Goal: Task Accomplishment & Management: Complete application form

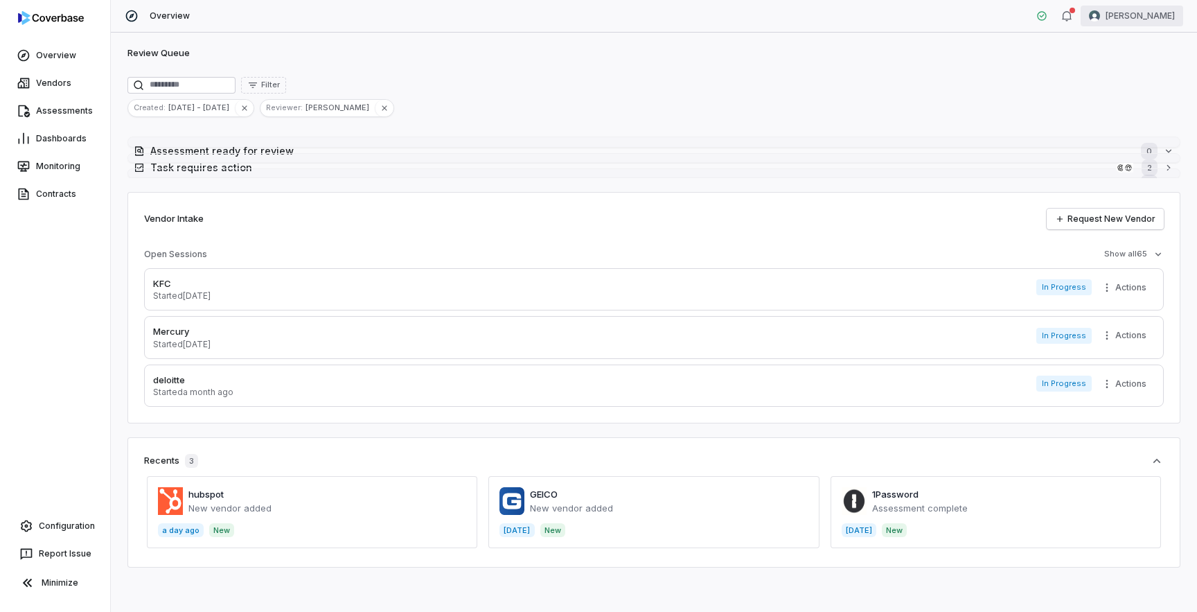
click at [1139, 26] on html "Overview Vendors Assessments Dashboards Monitoring Contracts Configuration Repo…" at bounding box center [598, 306] width 1197 height 612
click at [1121, 124] on div "Log out" at bounding box center [1125, 127] width 106 height 22
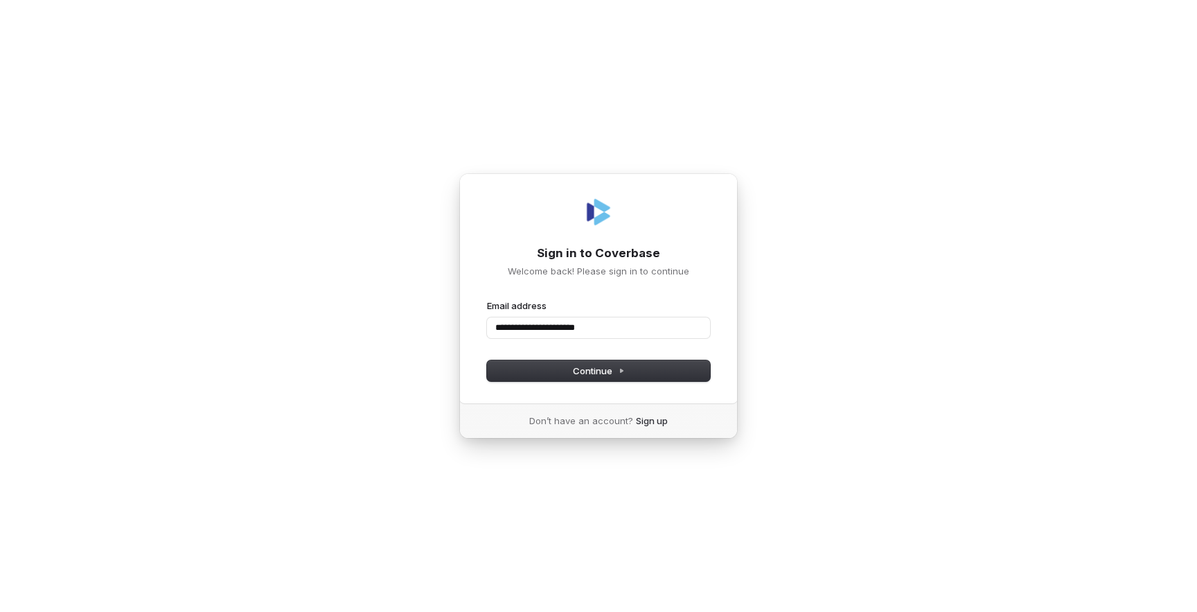
type input "**********"
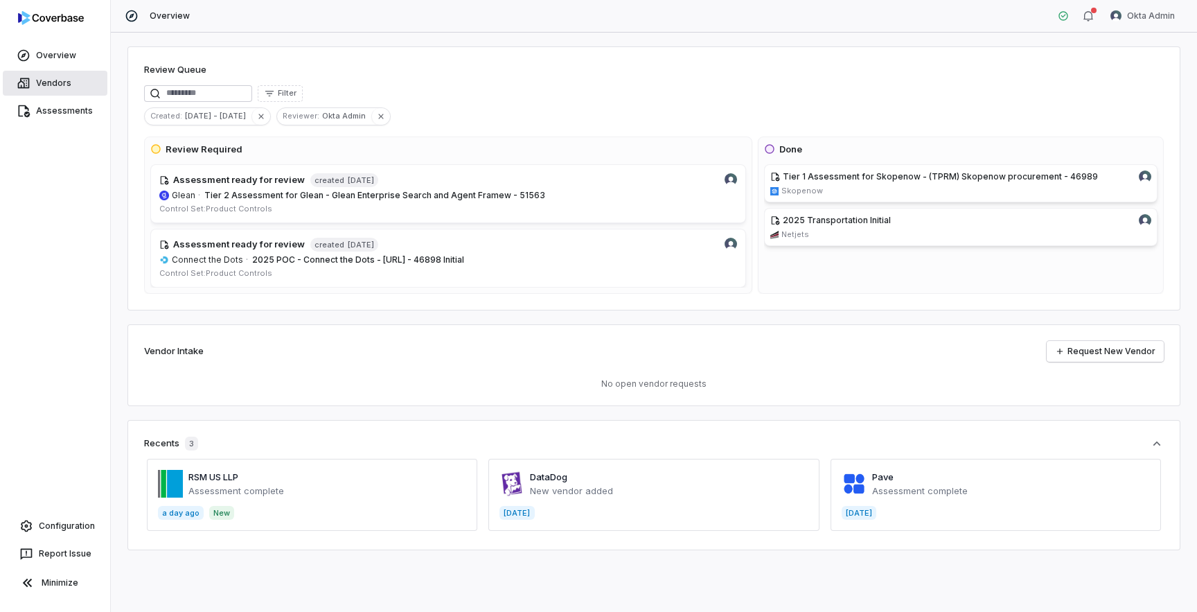
click at [55, 79] on link "Vendors" at bounding box center [55, 83] width 105 height 25
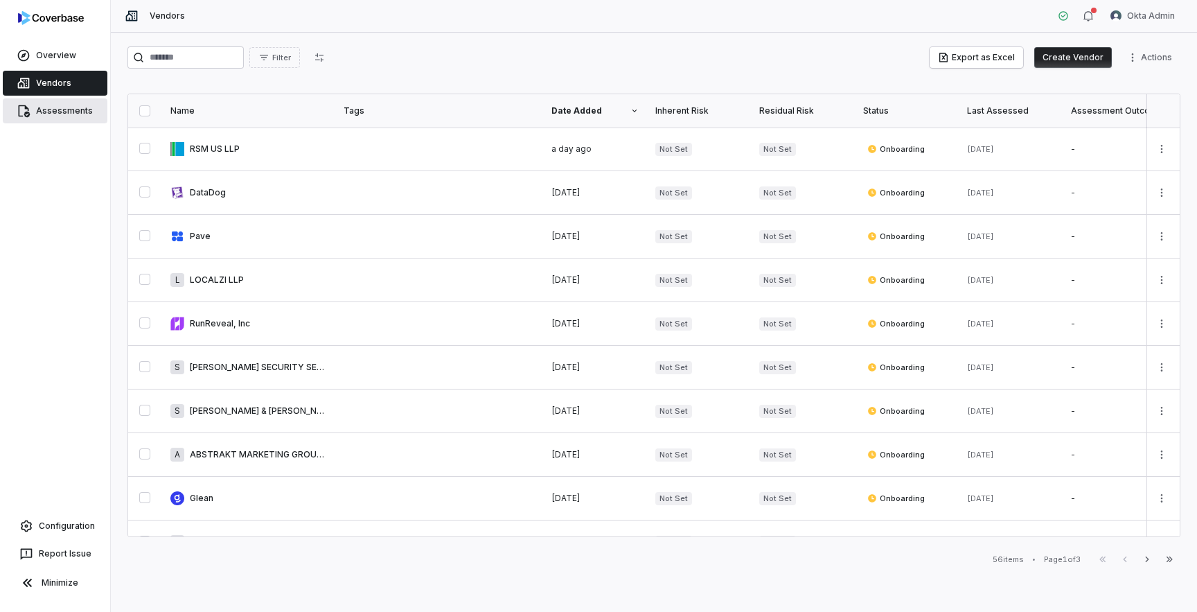
click at [66, 106] on link "Assessments" at bounding box center [55, 110] width 105 height 25
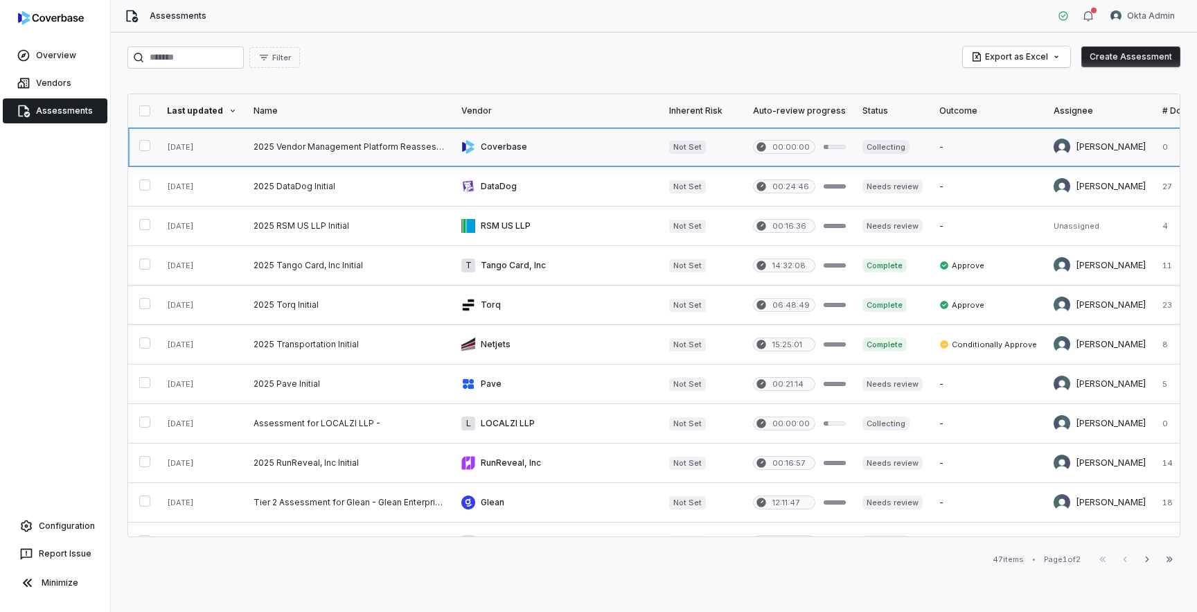
click at [303, 150] on link at bounding box center [349, 146] width 208 height 39
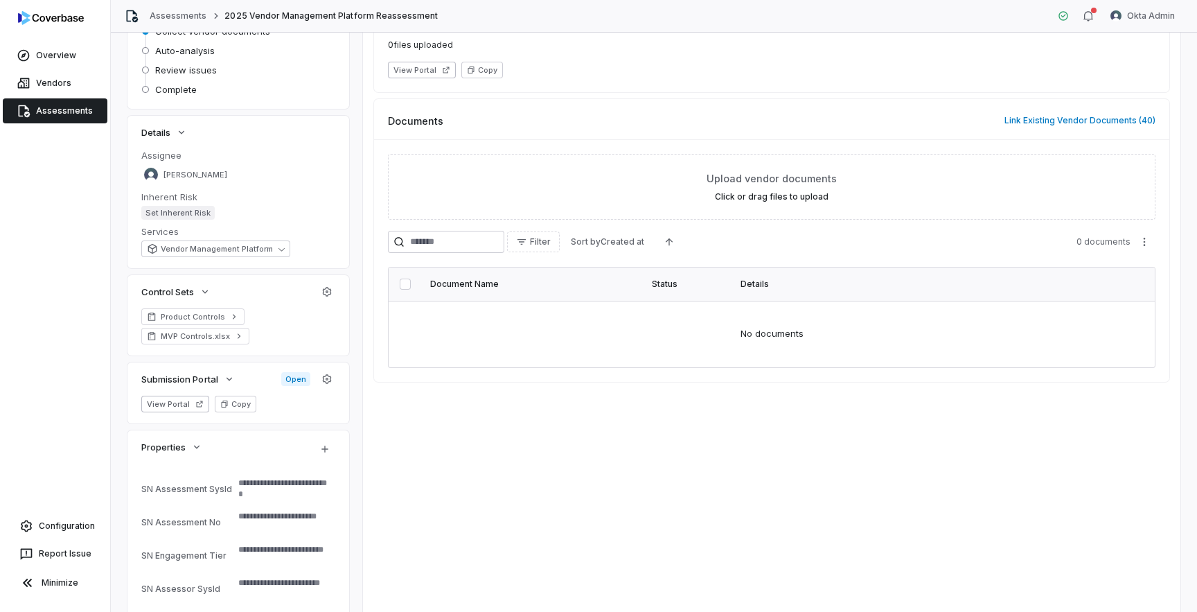
scroll to position [170, 0]
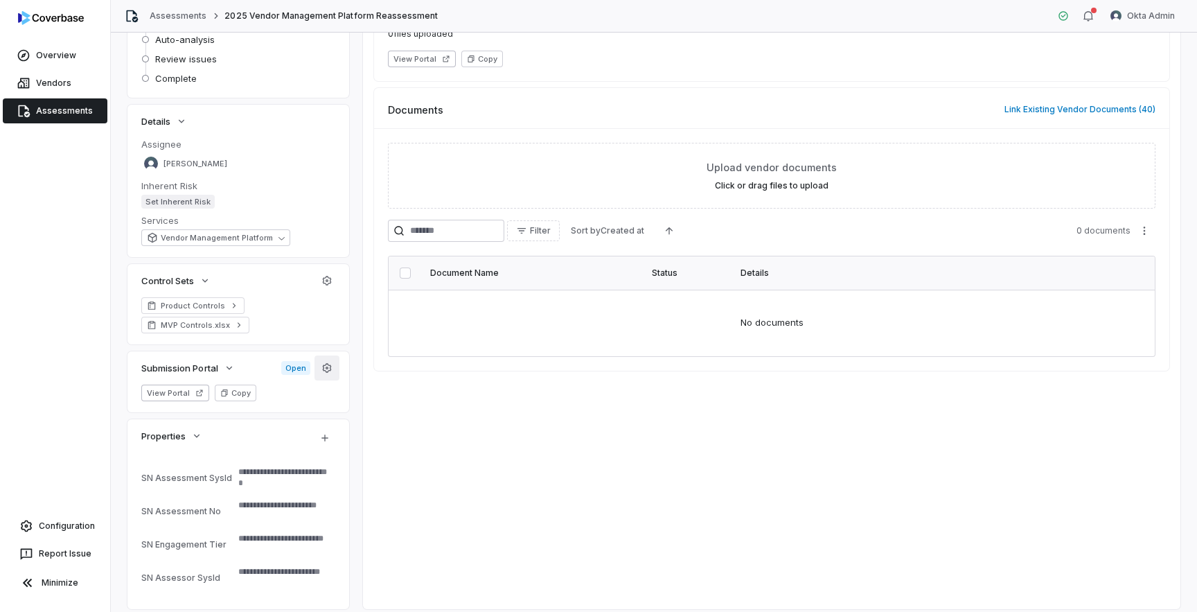
click at [335, 369] on button "button" at bounding box center [327, 367] width 25 height 25
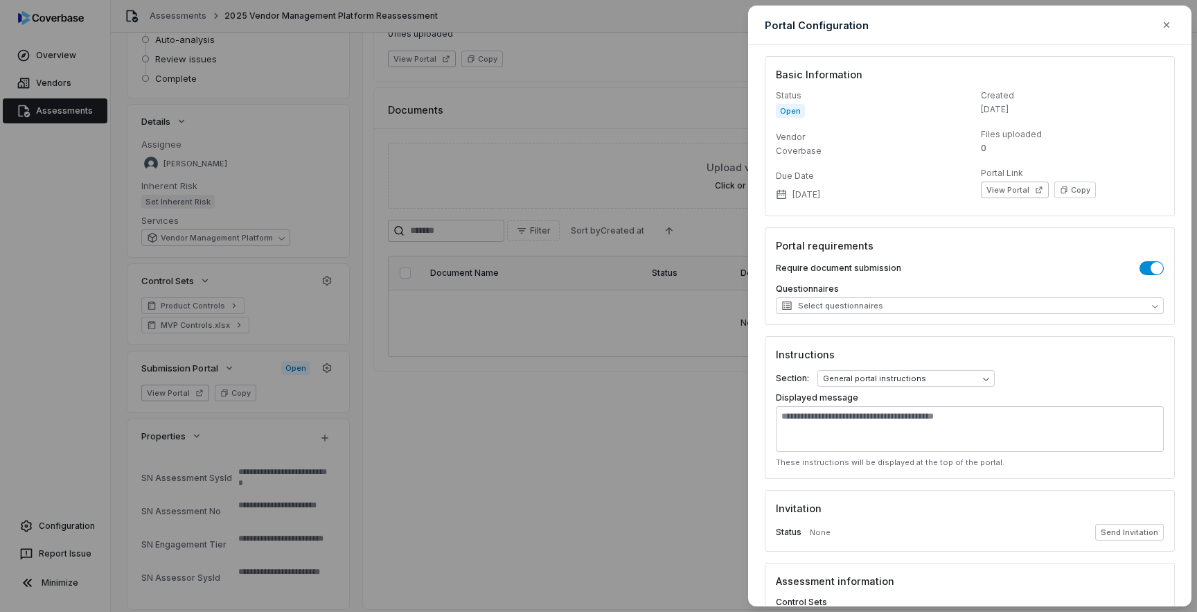
scroll to position [105, 0]
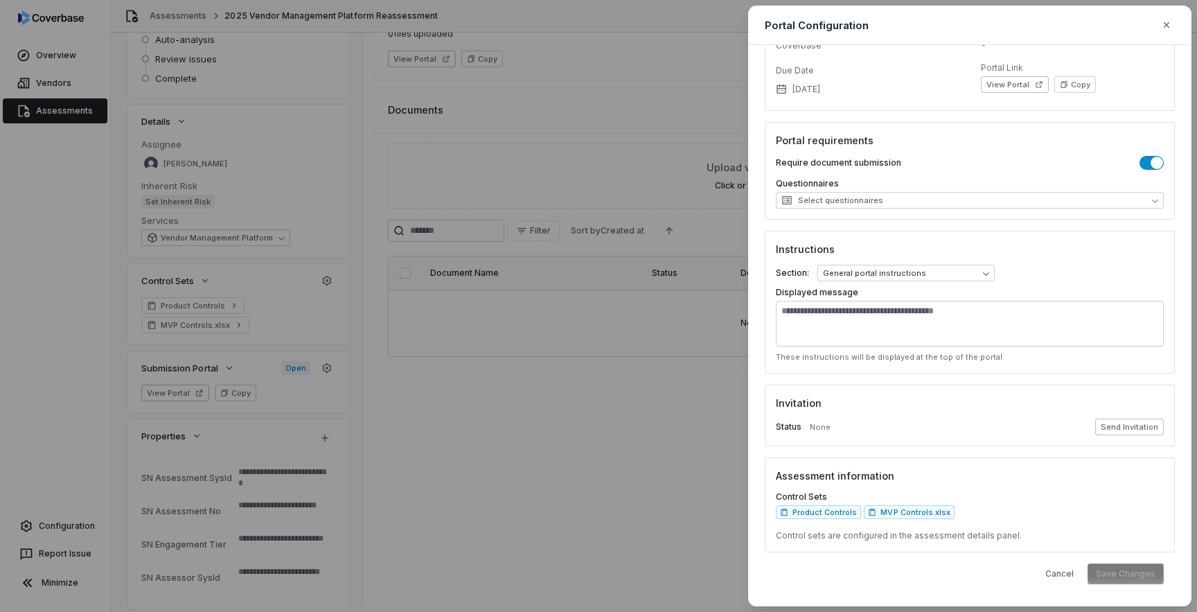
click at [1140, 423] on button "Send Invitation" at bounding box center [1129, 427] width 69 height 17
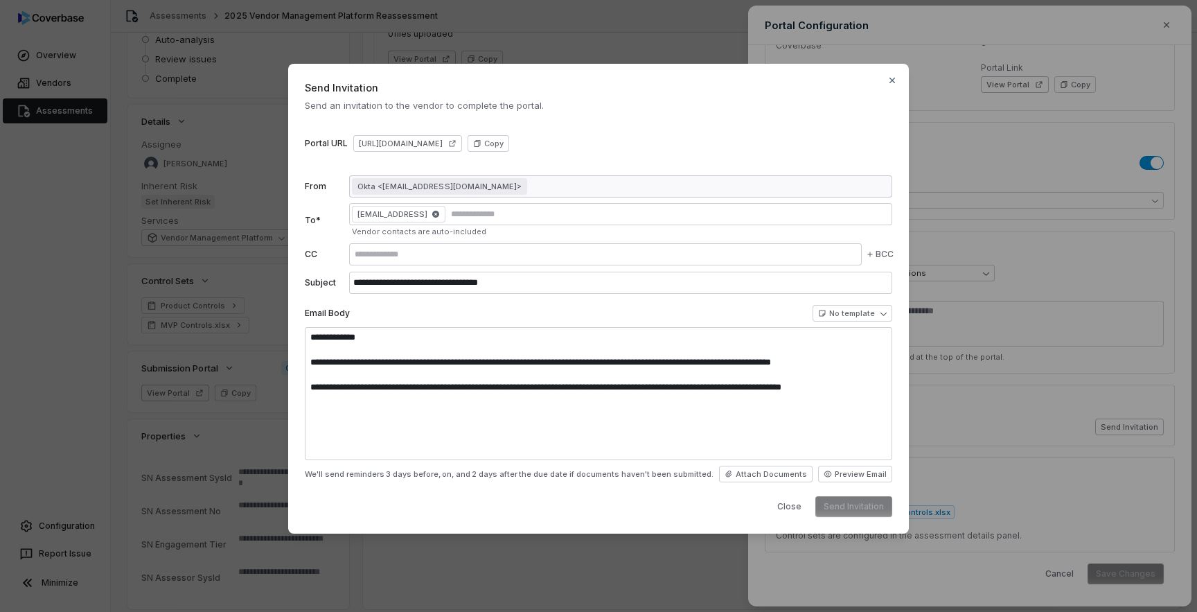
type textarea "**********"
click at [859, 506] on button "Send Invitation" at bounding box center [854, 506] width 77 height 21
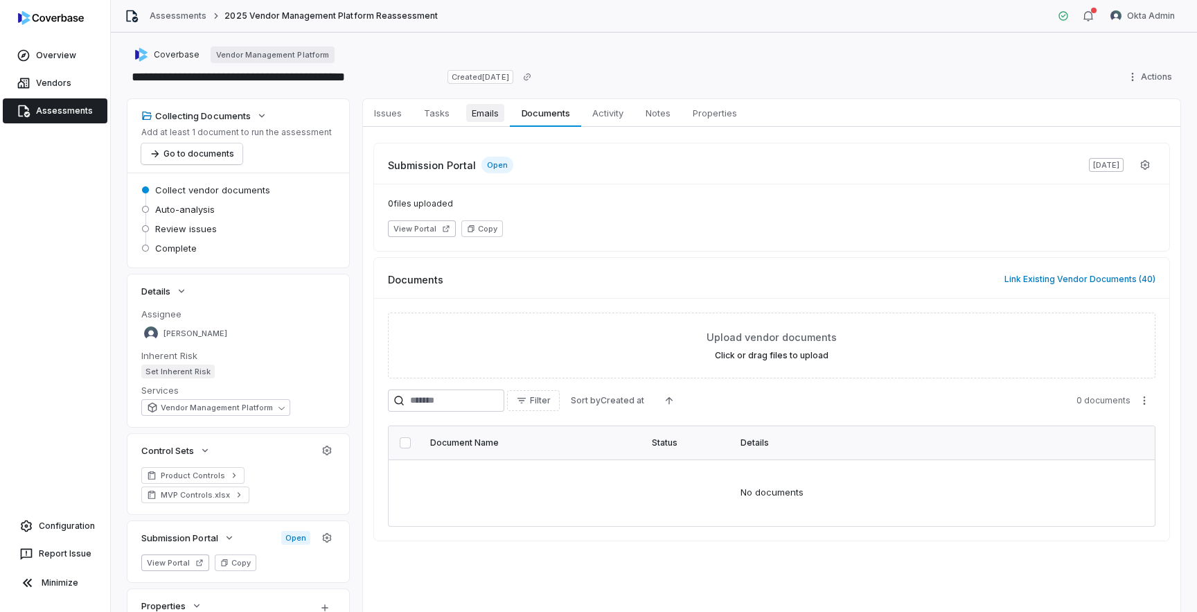
click at [483, 114] on span "Emails" at bounding box center [485, 113] width 38 height 18
type textarea "*"
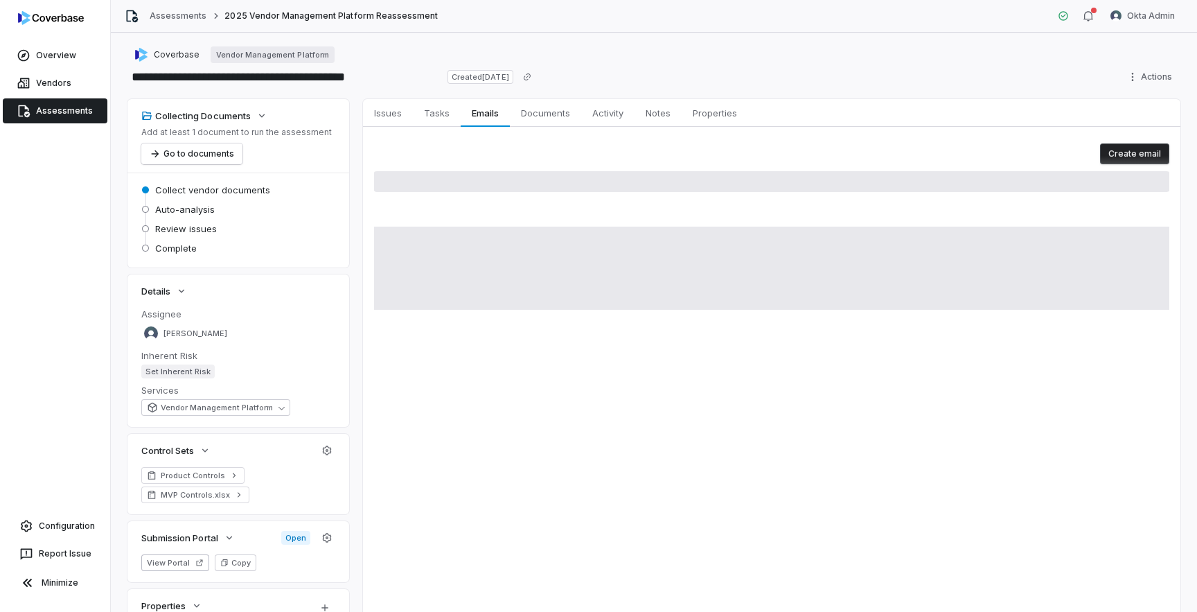
click at [678, 385] on div "Issues Issues Tasks Tasks Emails Emails Documents Documents Activity Activity N…" at bounding box center [772, 439] width 818 height 680
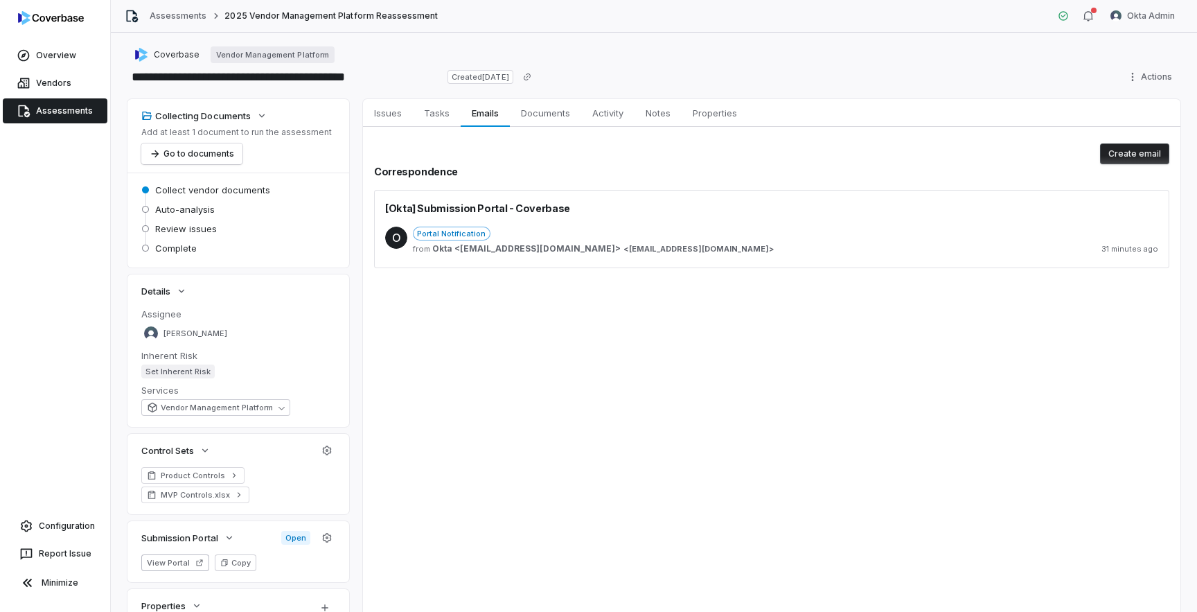
type textarea "*"
click at [547, 236] on div "Portal Notification" at bounding box center [786, 234] width 746 height 14
click at [586, 236] on div "Portal Notification" at bounding box center [786, 234] width 746 height 14
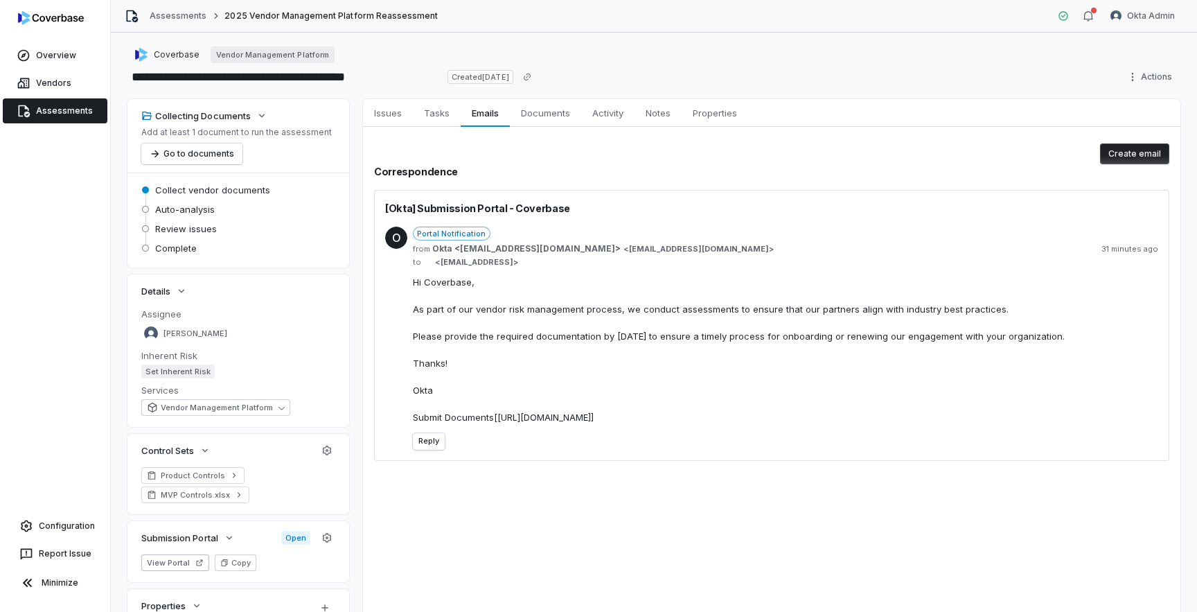
type textarea "*"
click at [689, 457] on div "O Portal Notification from Okta <[EMAIL_ADDRESS][DOMAIN_NAME]> < [EMAIL_ADDRESS…" at bounding box center [771, 337] width 773 height 245
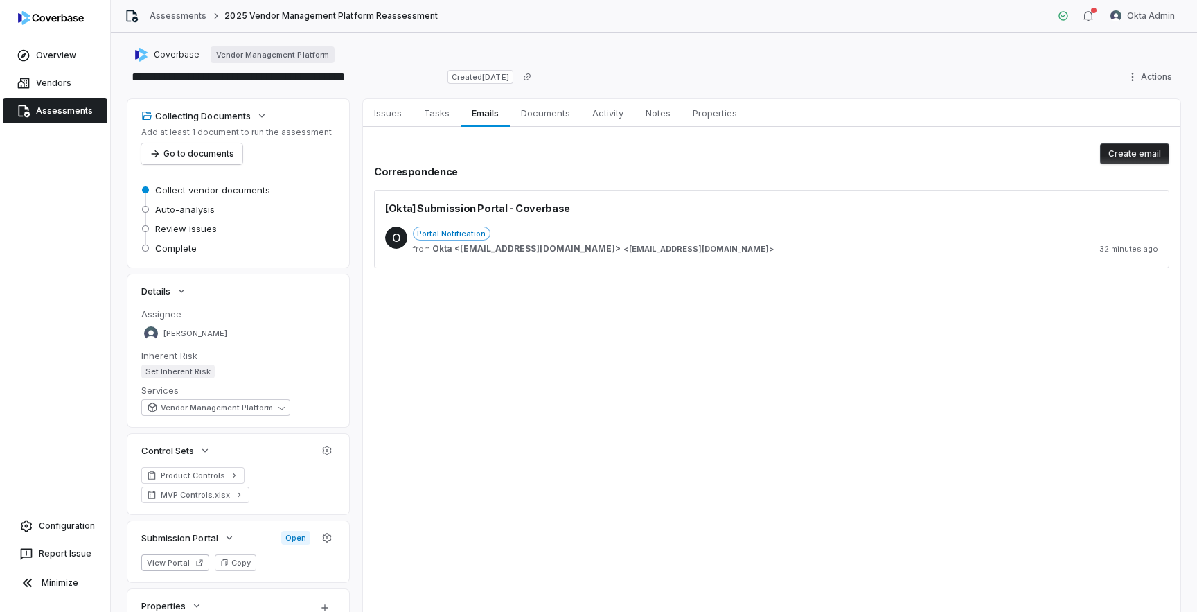
type textarea "*"
click at [563, 241] on div "Portal Notification from Okta <[EMAIL_ADDRESS][DOMAIN_NAME]> < [EMAIL_ADDRESS][…" at bounding box center [786, 242] width 746 height 30
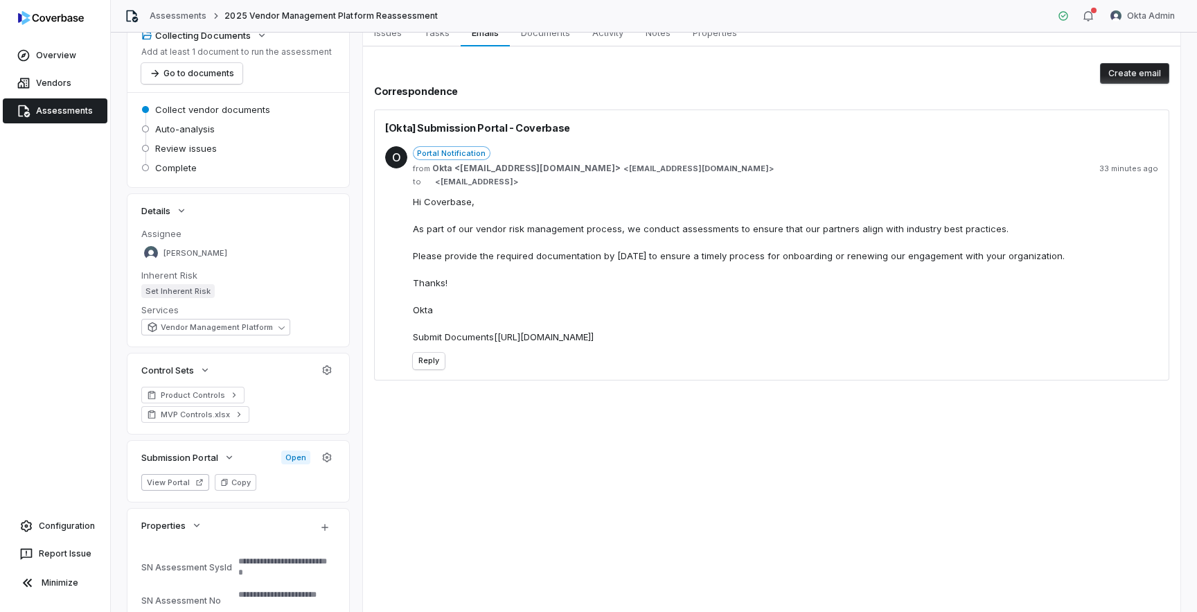
scroll to position [71, 0]
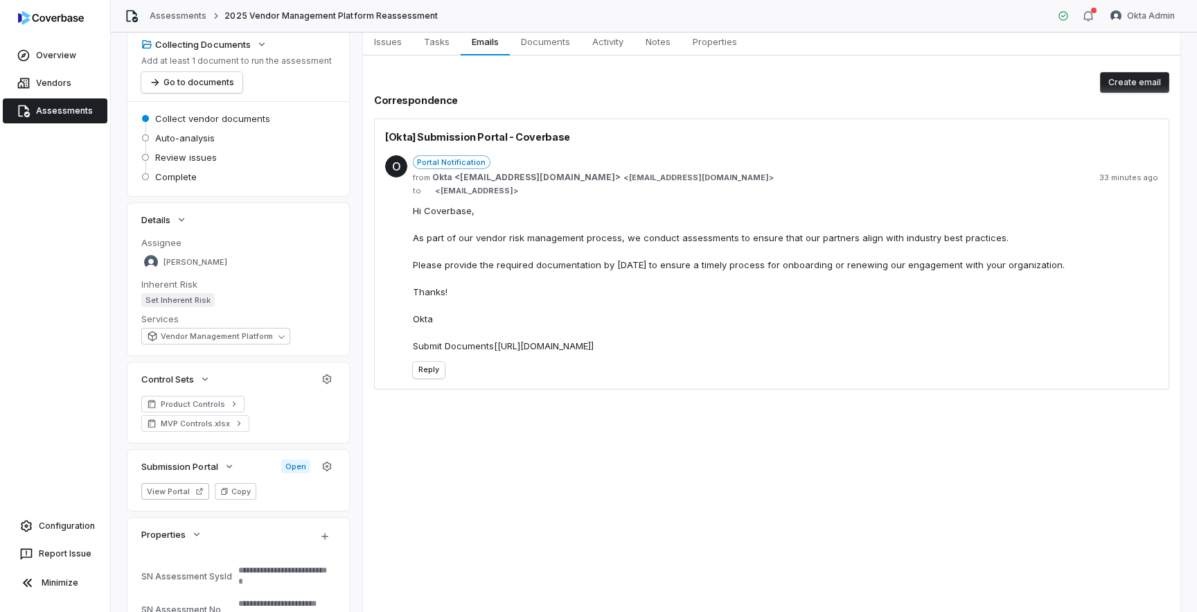
click at [574, 459] on div "Issues Issues Tasks Tasks Emails Emails Documents Documents Activity Activity N…" at bounding box center [772, 368] width 818 height 680
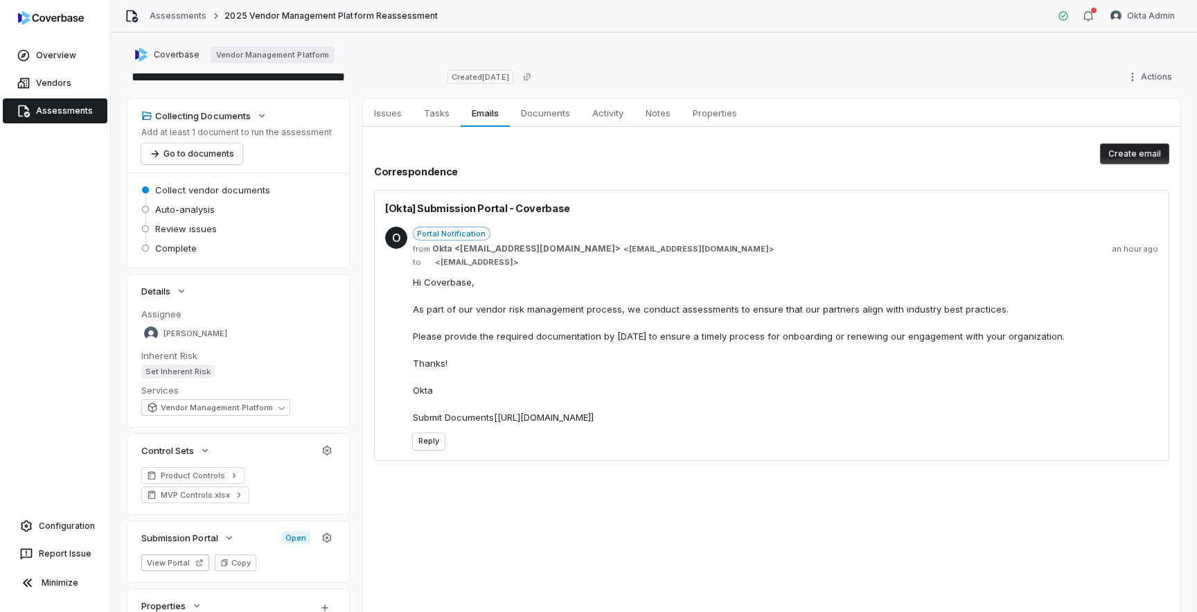
type textarea "*"
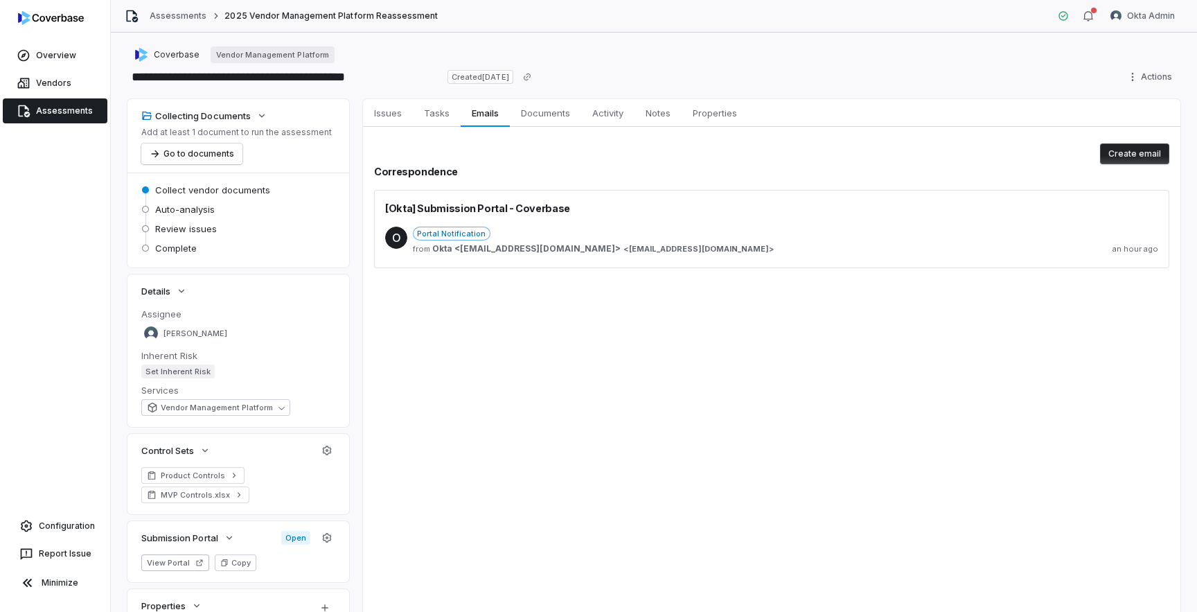
type textarea "*"
